Goal: Task Accomplishment & Management: Complete application form

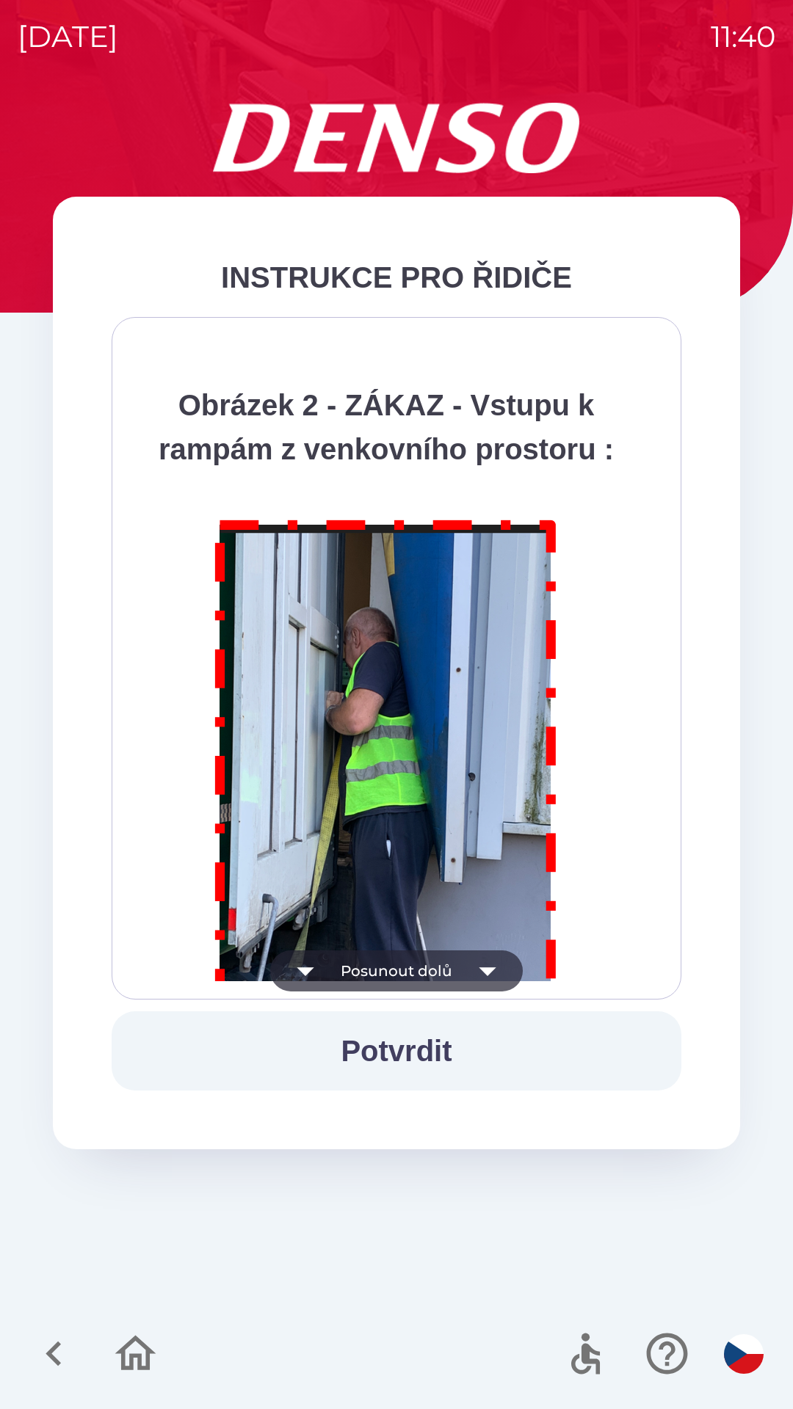
scroll to position [8248, 0]
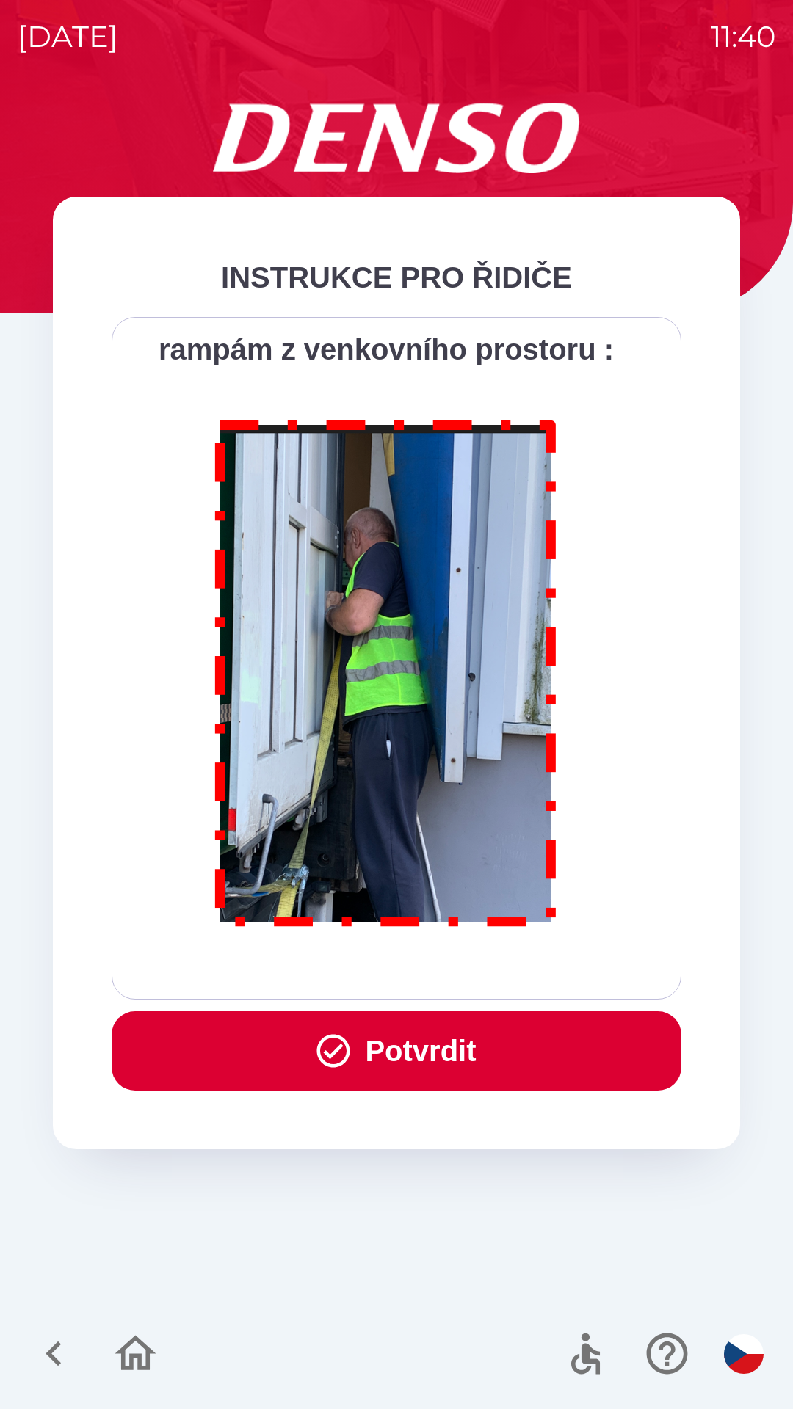
click at [381, 1086] on button "Potvrdit" at bounding box center [397, 1050] width 570 height 79
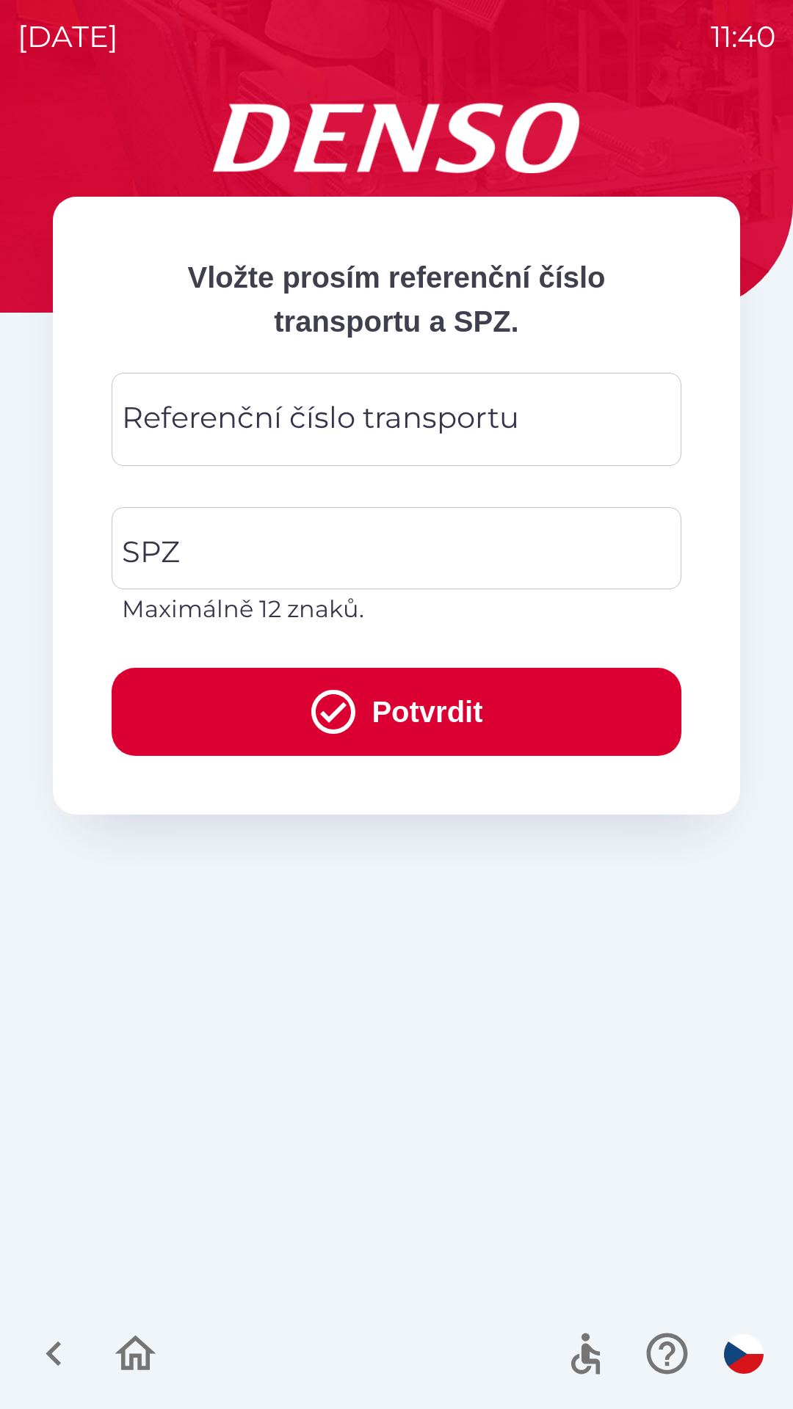
click at [349, 422] on div "Referenční číslo transportu Referenční číslo transportu" at bounding box center [397, 419] width 570 height 93
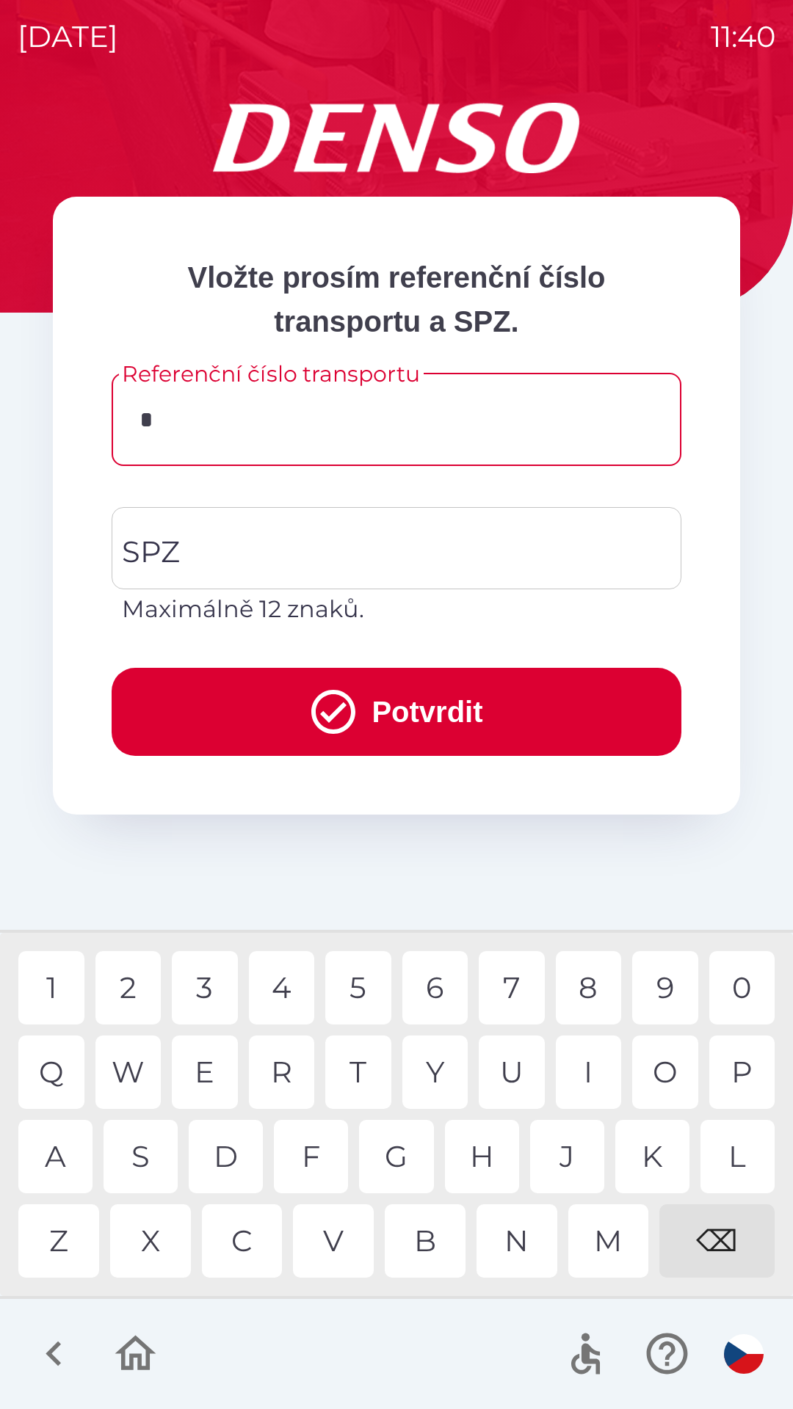
click at [221, 987] on div "3" at bounding box center [205, 987] width 66 height 73
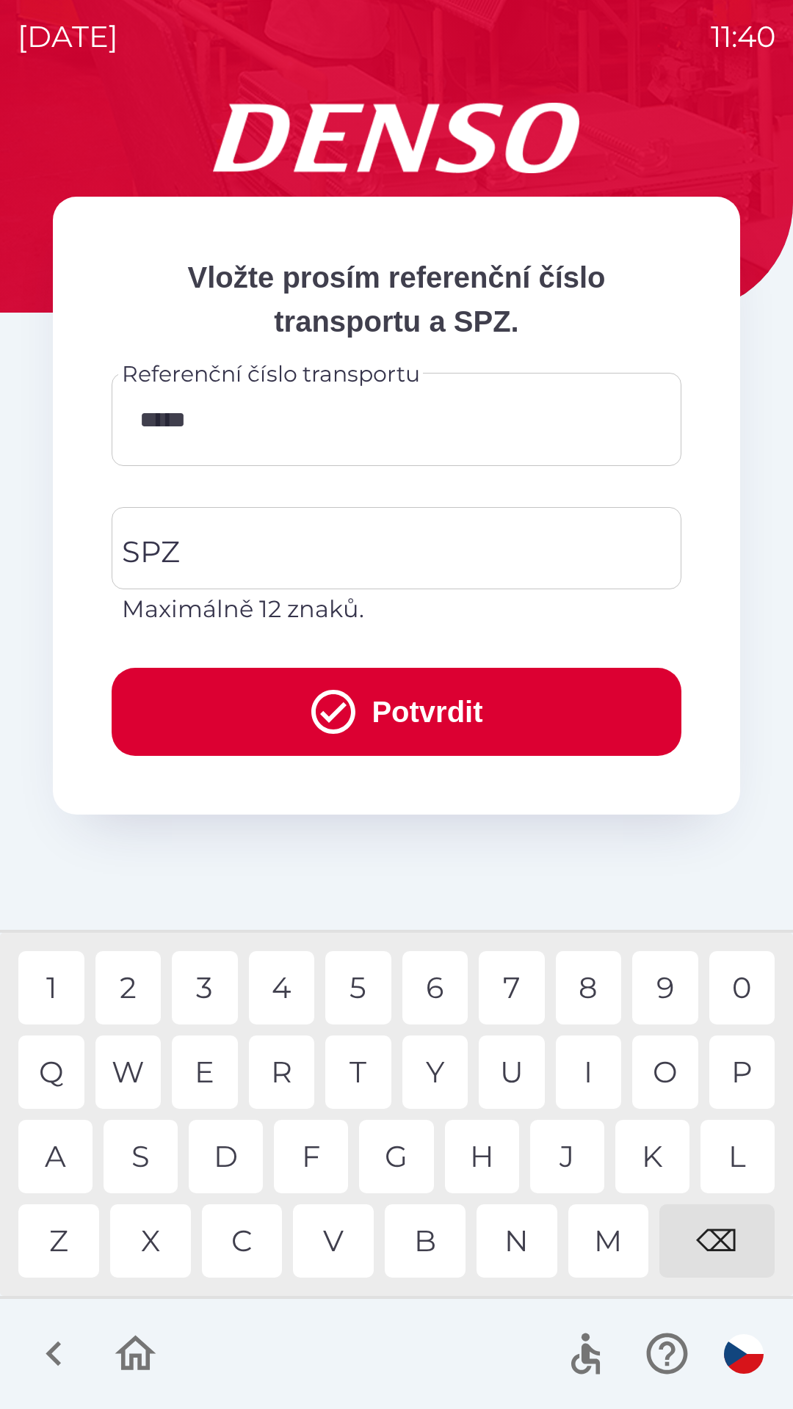
click at [662, 978] on div "9" at bounding box center [665, 987] width 66 height 73
type input "******"
click at [57, 976] on div "1" at bounding box center [51, 987] width 66 height 73
click at [324, 559] on input "SPZ" at bounding box center [385, 548] width 534 height 69
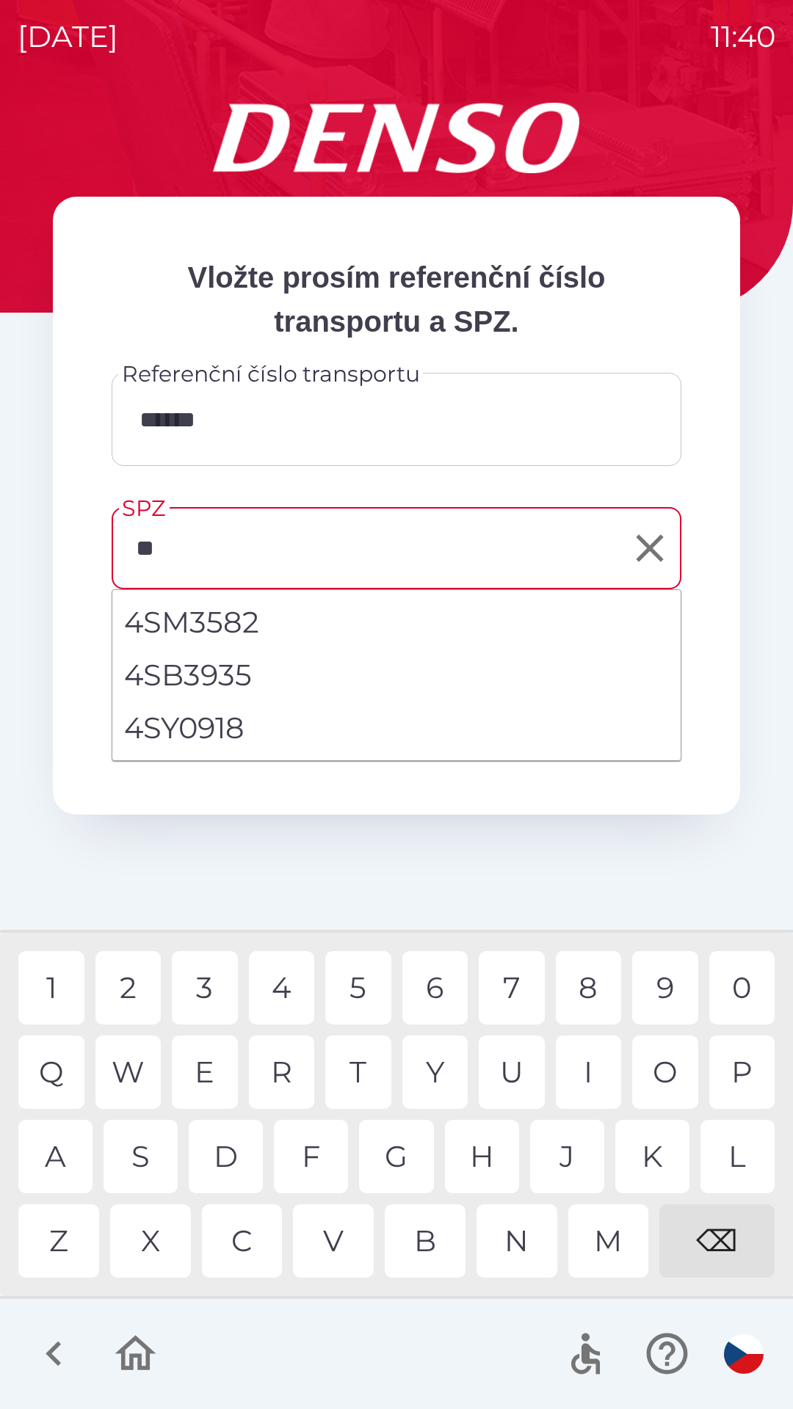
click at [141, 1149] on div "S" at bounding box center [140, 1156] width 74 height 73
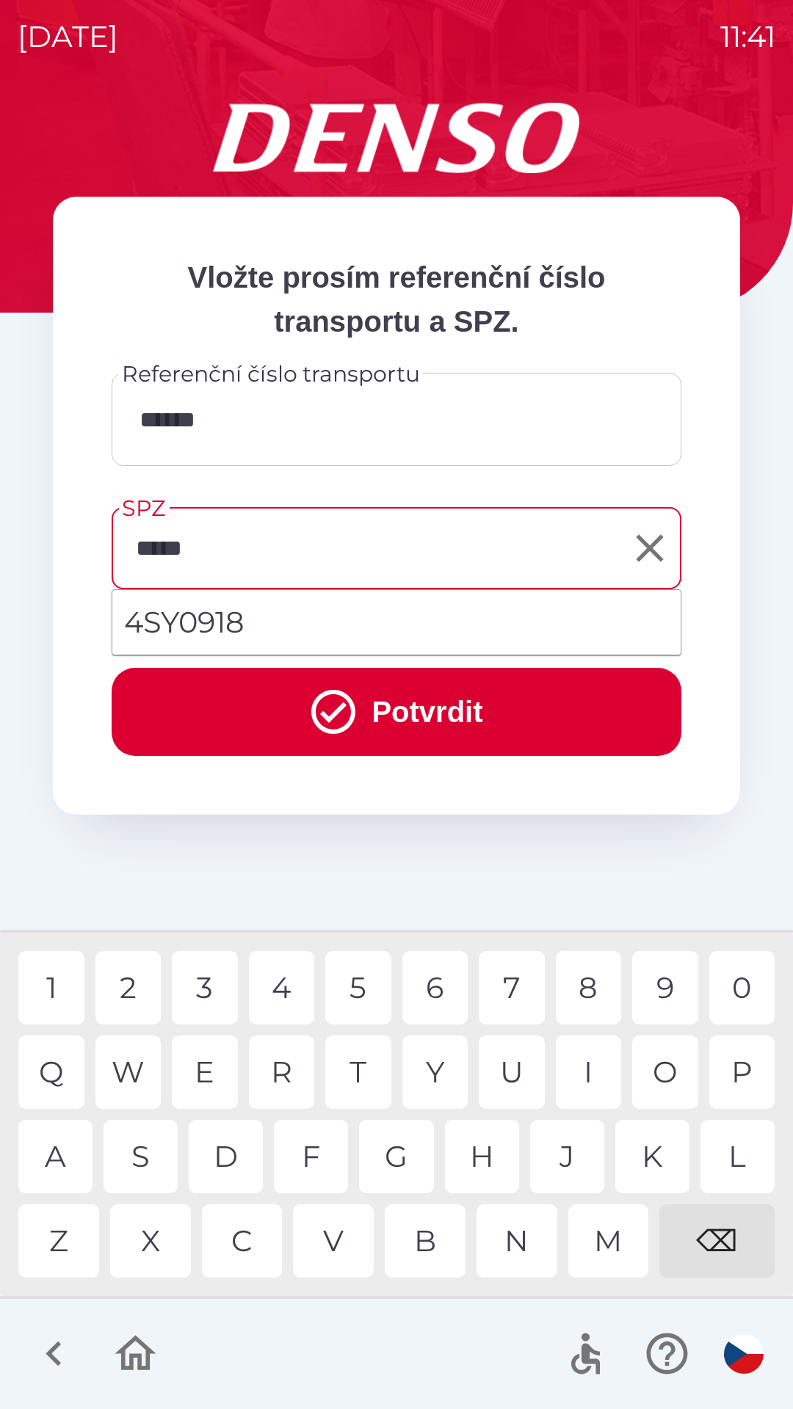
click at [655, 976] on div "9" at bounding box center [665, 987] width 66 height 73
click at [65, 962] on div "1" at bounding box center [51, 987] width 66 height 73
type input "*******"
click at [583, 995] on div "8" at bounding box center [589, 987] width 66 height 73
click at [444, 710] on button "Potvrdit" at bounding box center [397, 712] width 570 height 88
